Goal: Check status: Check status

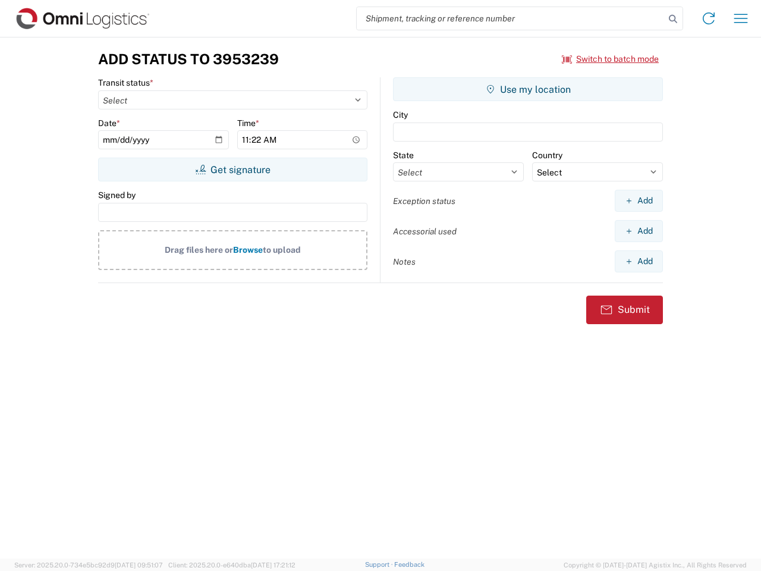
click at [511, 18] on input "search" at bounding box center [511, 18] width 308 height 23
click at [673, 19] on icon at bounding box center [673, 19] width 17 height 17
click at [709, 18] on icon at bounding box center [708, 18] width 19 height 19
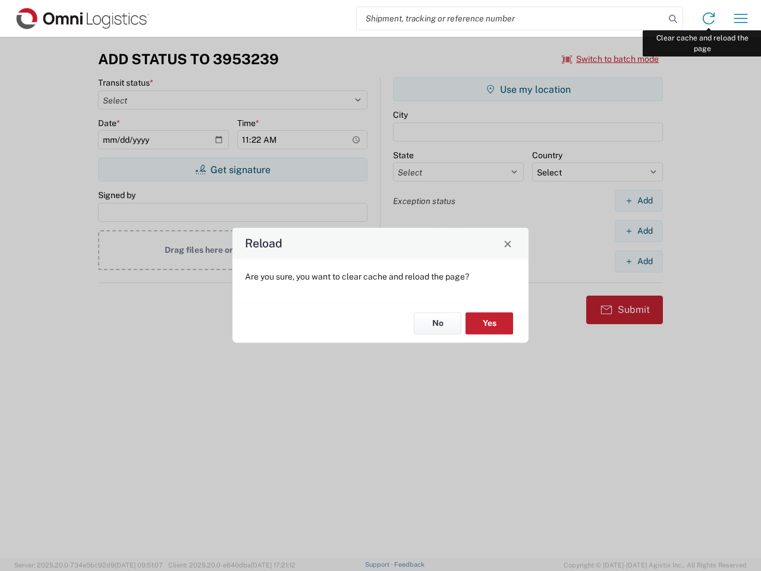
click at [741, 18] on div "Reload Are you sure, you want to clear cache and reload the page? No Yes" at bounding box center [380, 285] width 761 height 571
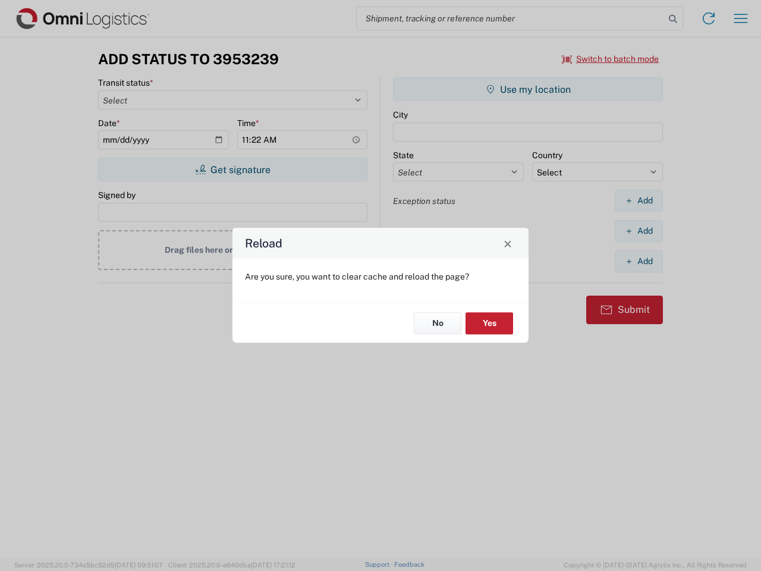
click at [611, 59] on div "Reload Are you sure, you want to clear cache and reload the page? No Yes" at bounding box center [380, 285] width 761 height 571
click at [233, 169] on div "Reload Are you sure, you want to clear cache and reload the page? No Yes" at bounding box center [380, 285] width 761 height 571
click at [528, 89] on div "Reload Are you sure, you want to clear cache and reload the page? No Yes" at bounding box center [380, 285] width 761 height 571
click at [639, 200] on div "Reload Are you sure, you want to clear cache and reload the page? No Yes" at bounding box center [380, 285] width 761 height 571
click at [639, 231] on div "Reload Are you sure, you want to clear cache and reload the page? No Yes" at bounding box center [380, 285] width 761 height 571
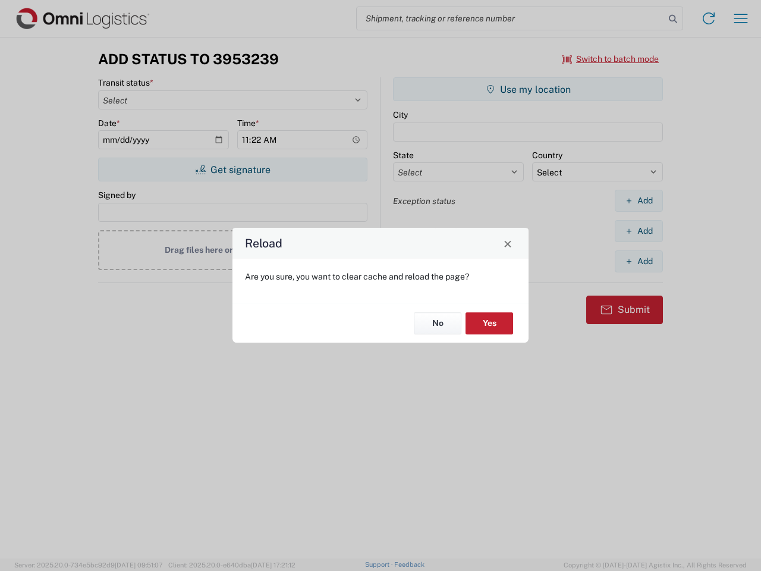
click at [639, 261] on div "Reload Are you sure, you want to clear cache and reload the page? No Yes" at bounding box center [380, 285] width 761 height 571
